Goal: Transaction & Acquisition: Purchase product/service

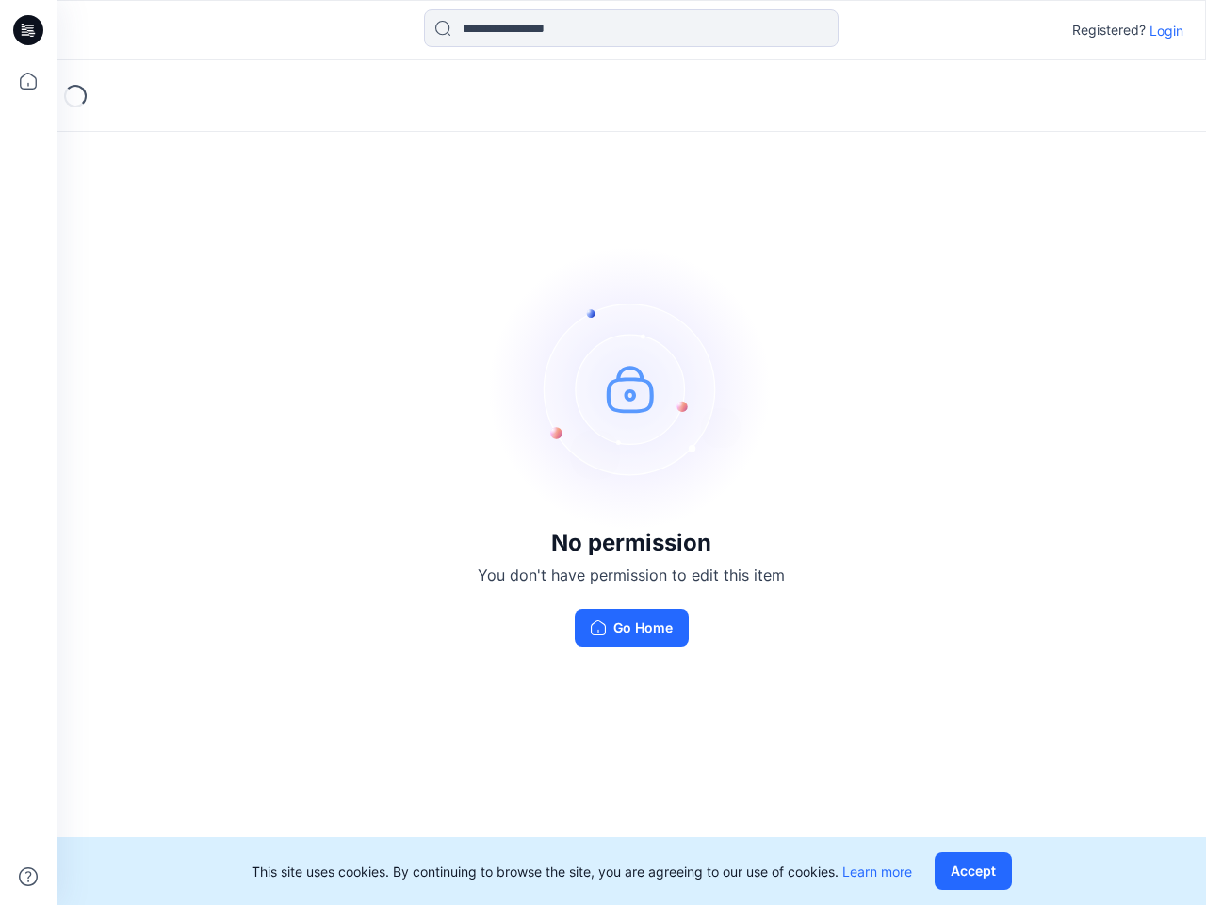
click at [603, 452] on img at bounding box center [631, 388] width 283 height 283
click at [29, 30] on icon at bounding box center [31, 30] width 8 height 1
click at [28, 81] on icon at bounding box center [28, 80] width 41 height 41
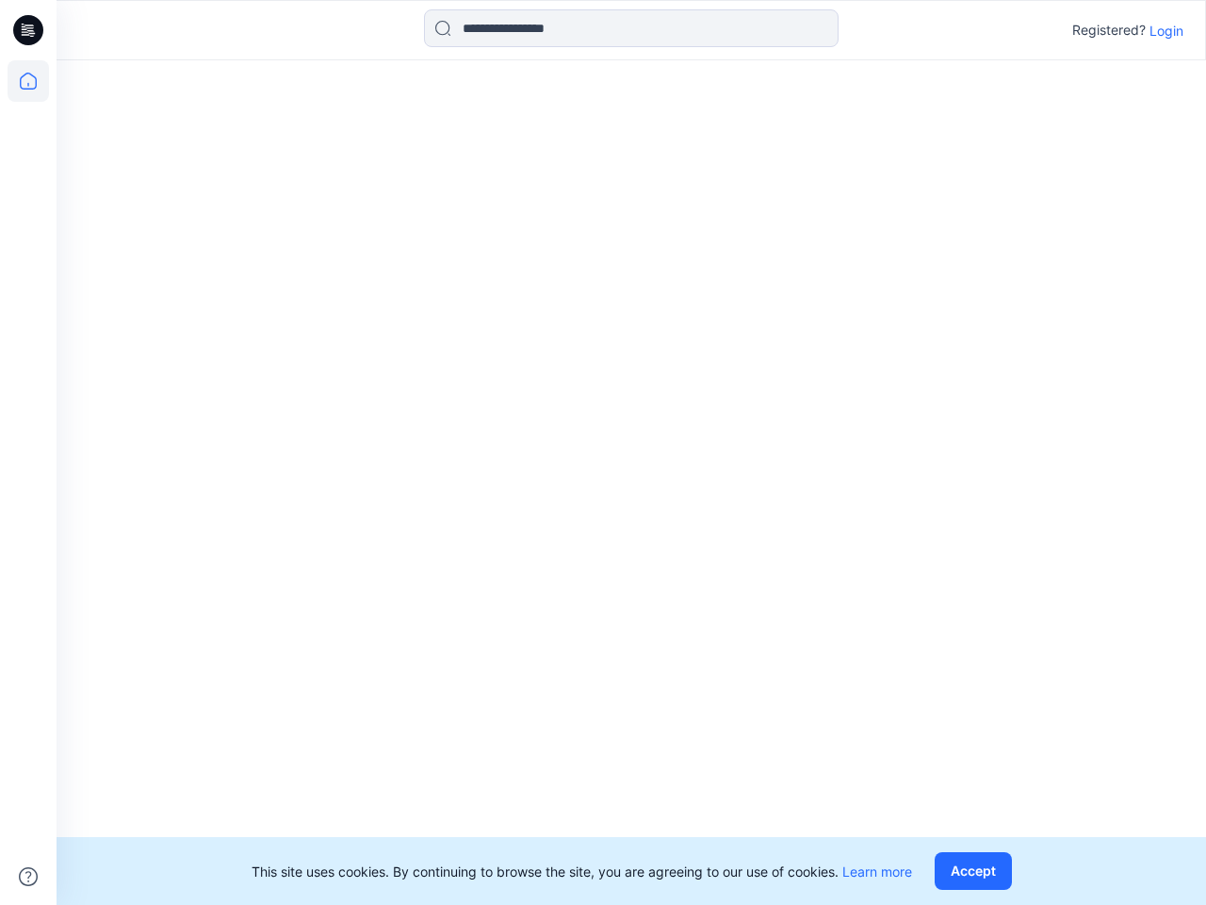
click at [28, 876] on icon at bounding box center [28, 876] width 19 height 19
click at [631, 28] on input at bounding box center [631, 28] width 415 height 38
click at [1166, 30] on p "Login" at bounding box center [1166, 31] width 34 height 20
click at [977, 871] on button "Accept" at bounding box center [973, 871] width 77 height 38
